Goal: Check status: Check status

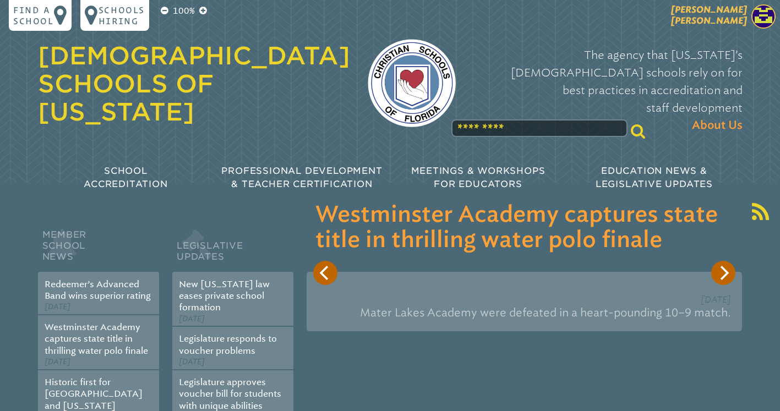
click at [738, 20] on span "[PERSON_NAME] [PERSON_NAME]" at bounding box center [709, 14] width 76 height 21
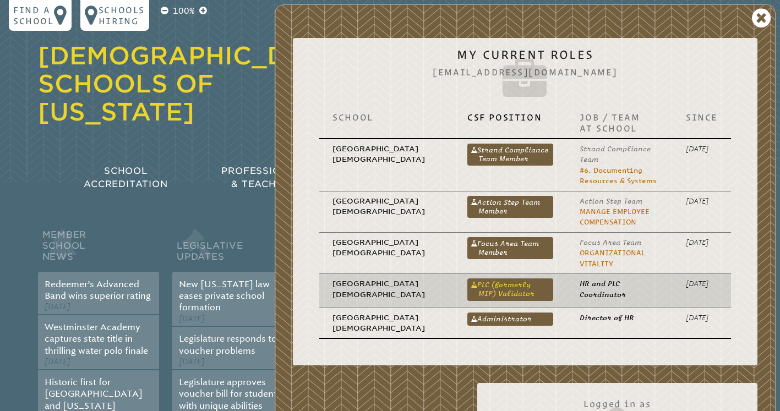
click at [479, 292] on link "PLC (formerly MIP) Validator" at bounding box center [510, 289] width 86 height 22
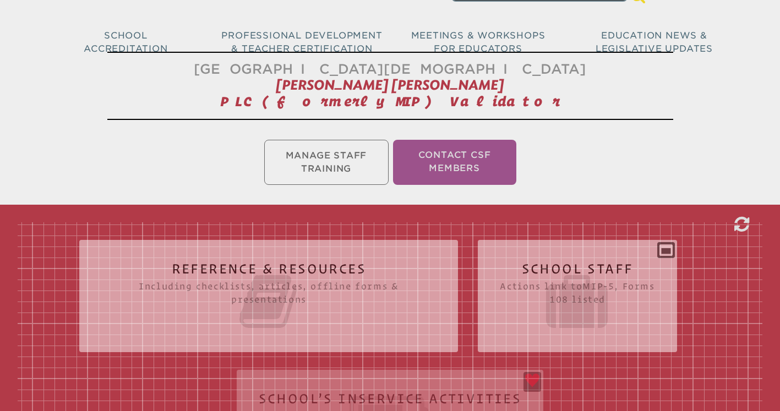
scroll to position [141, 0]
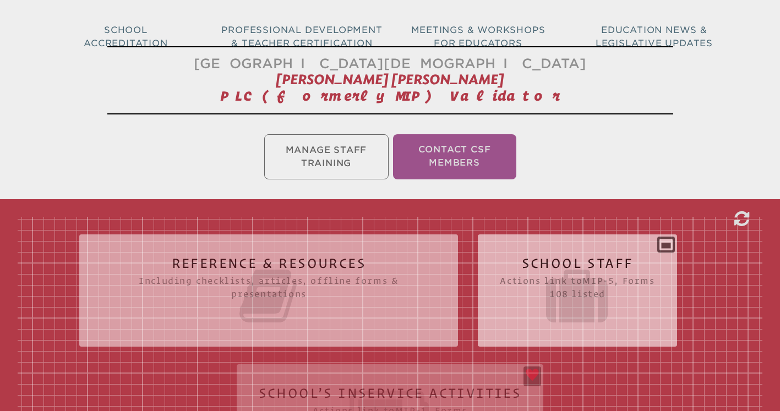
click at [618, 300] on icon at bounding box center [577, 296] width 155 height 62
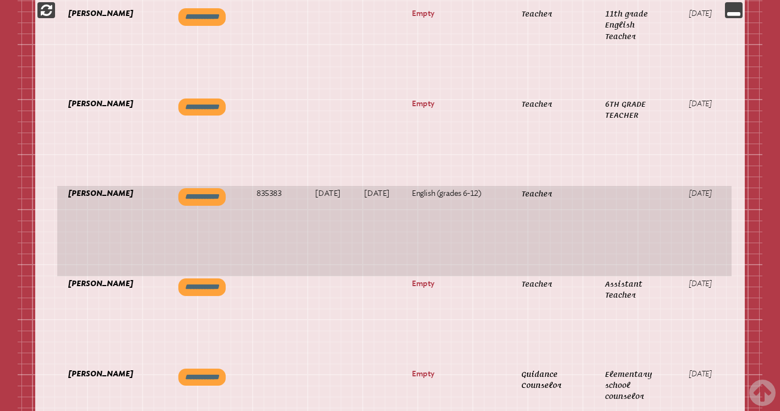
scroll to position [0, 50]
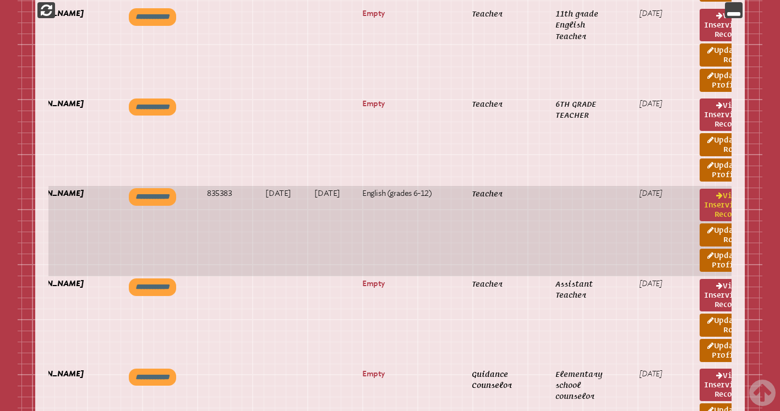
click at [704, 201] on link "View inservice record" at bounding box center [721, 205] width 45 height 32
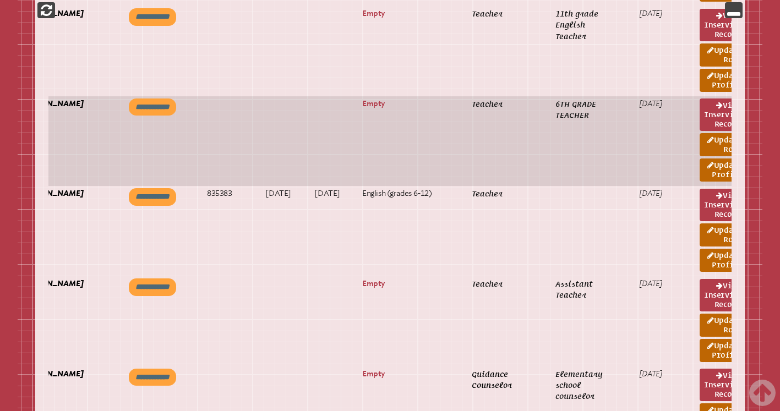
scroll to position [0, 0]
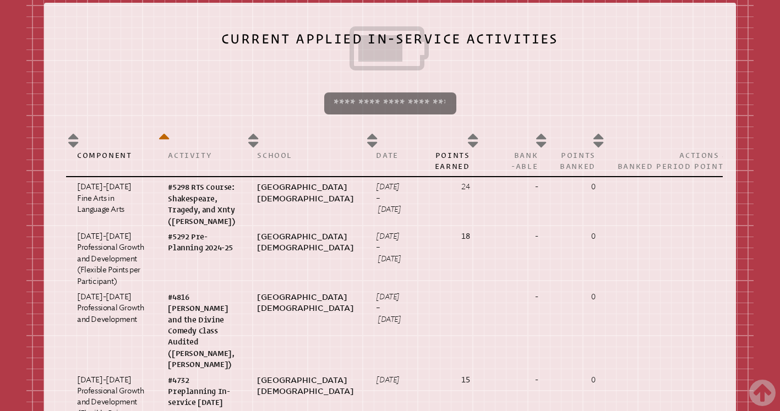
scroll to position [382, 0]
